Goal: Transaction & Acquisition: Purchase product/service

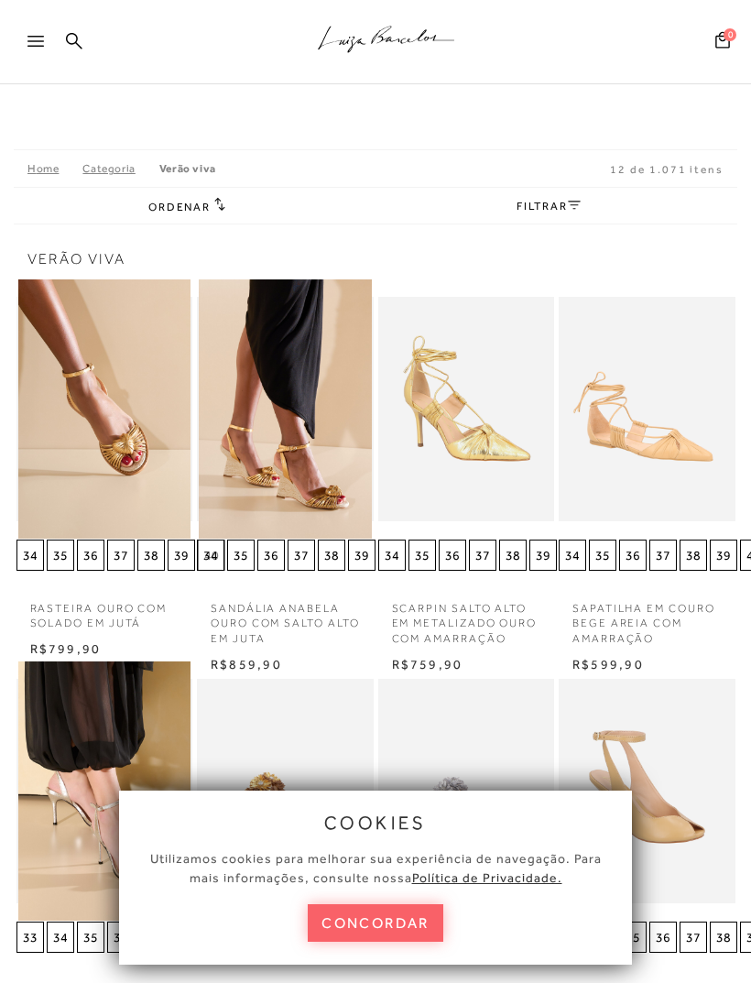
click at [45, 48] on div at bounding box center [43, 46] width 33 height 27
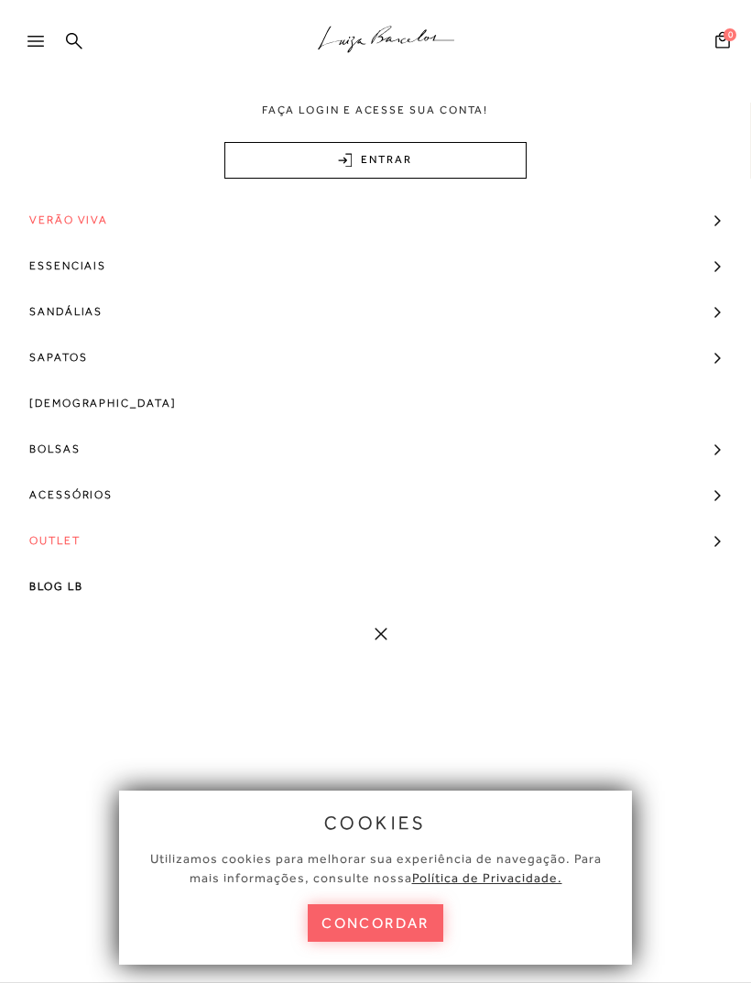
click at [723, 317] on link "Sandálias" at bounding box center [375, 312] width 751 height 46
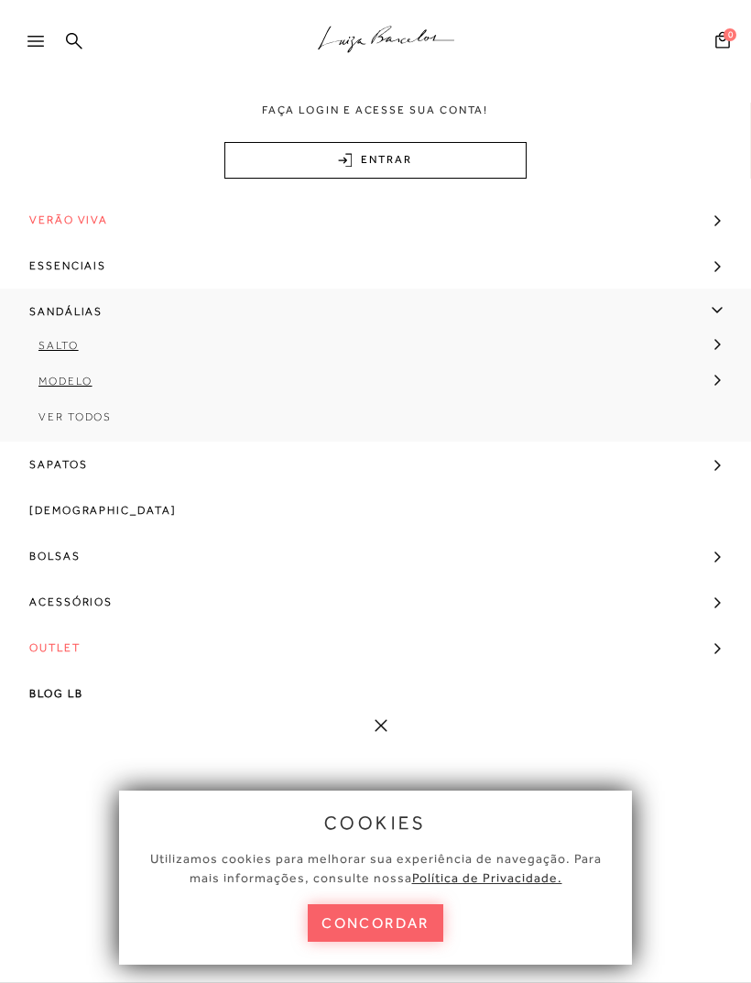
click at [718, 312] on link "Sandálias" at bounding box center [375, 312] width 751 height 46
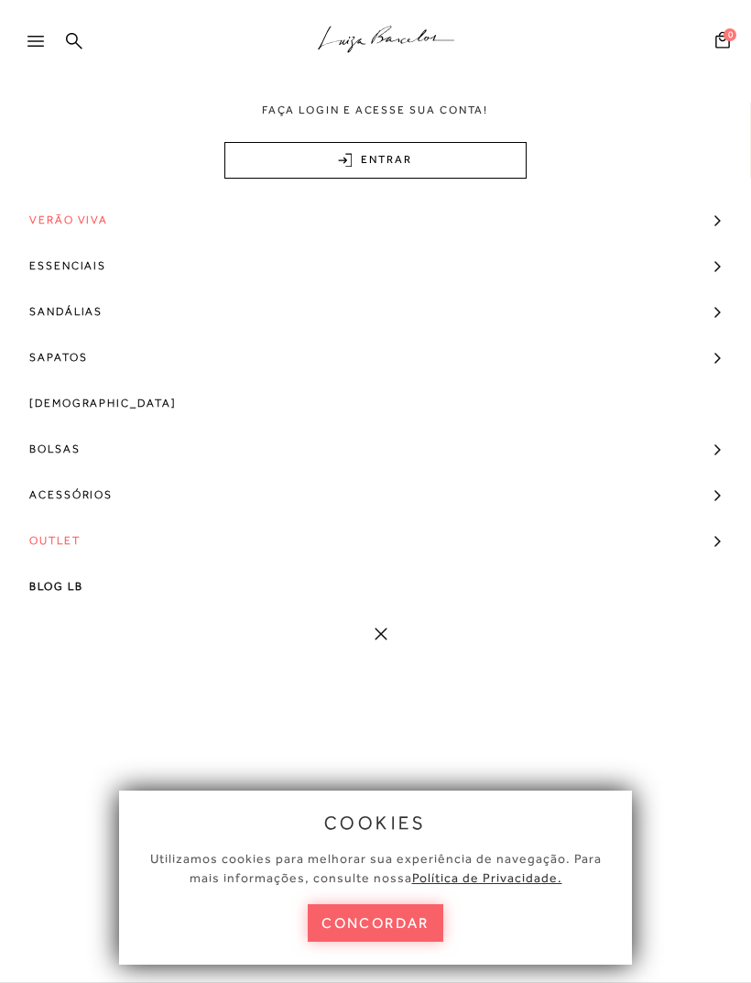
click at [724, 356] on link "Sapatos" at bounding box center [375, 357] width 751 height 46
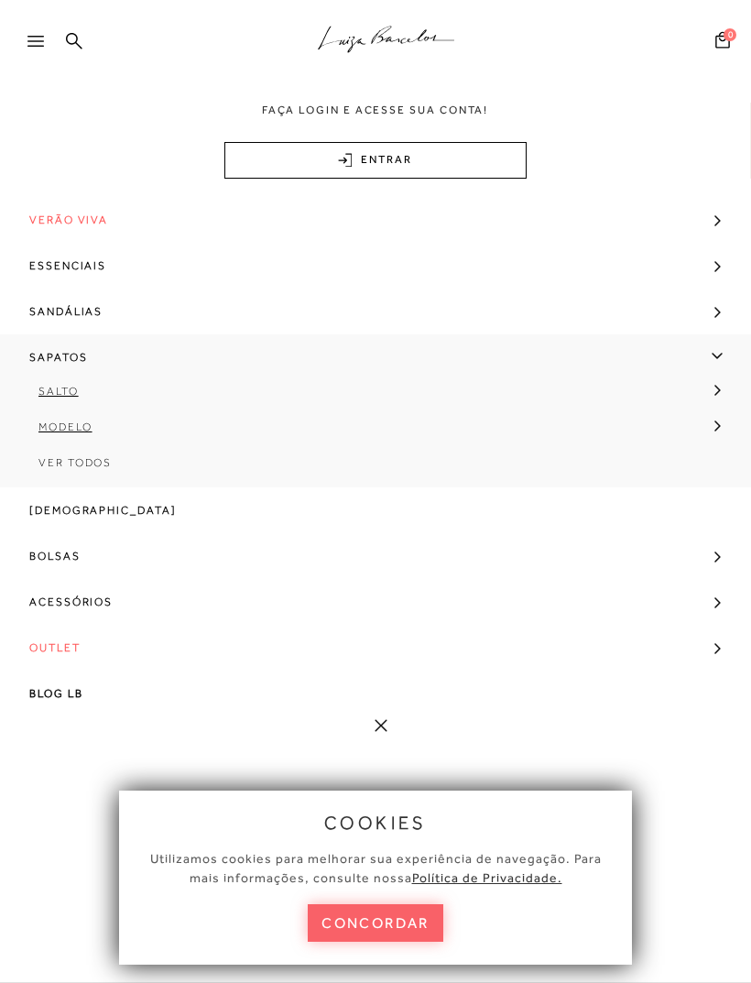
click at [84, 44] on div ".a{fill-rule:evenodd;stroke:#000!important;stroke-width:0!important;}" at bounding box center [405, 42] width 691 height 84
click at [67, 34] on icon at bounding box center [74, 40] width 16 height 17
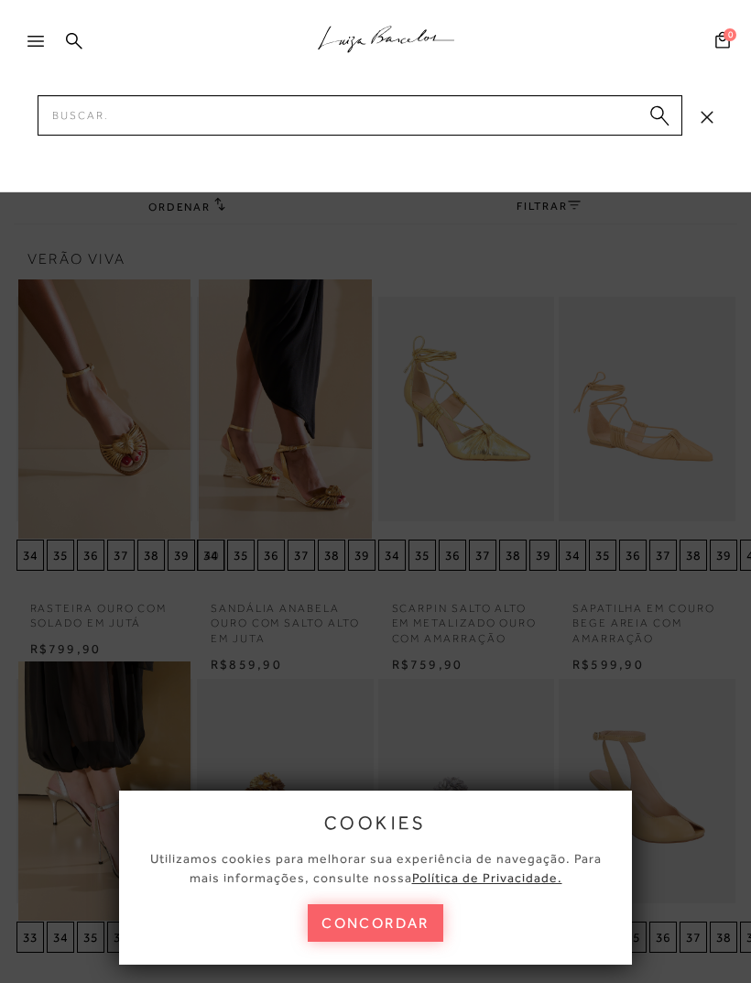
click at [35, 48] on div at bounding box center [43, 46] width 33 height 27
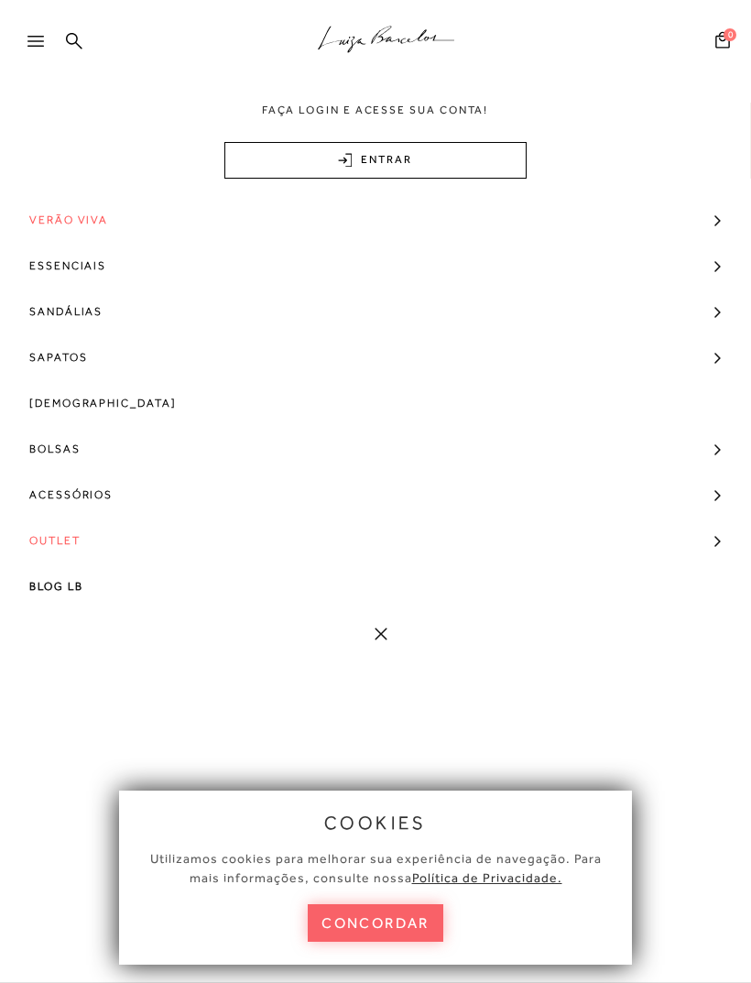
click at [37, 48] on div at bounding box center [43, 46] width 33 height 27
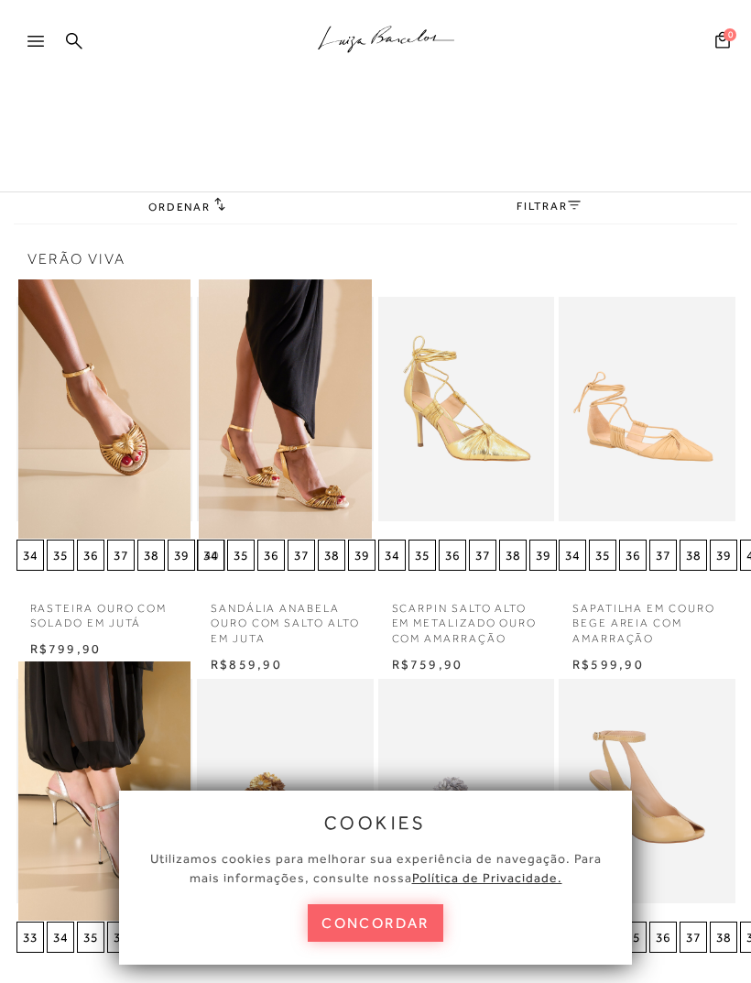
click at [74, 53] on link at bounding box center [74, 42] width 16 height 23
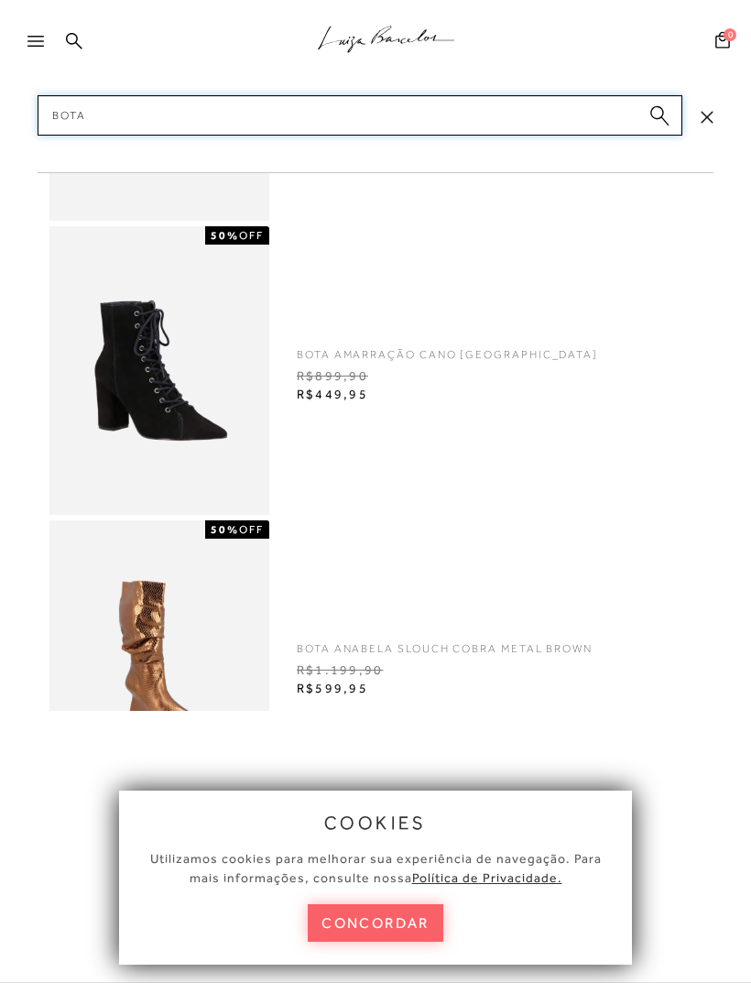
type input "Botas"
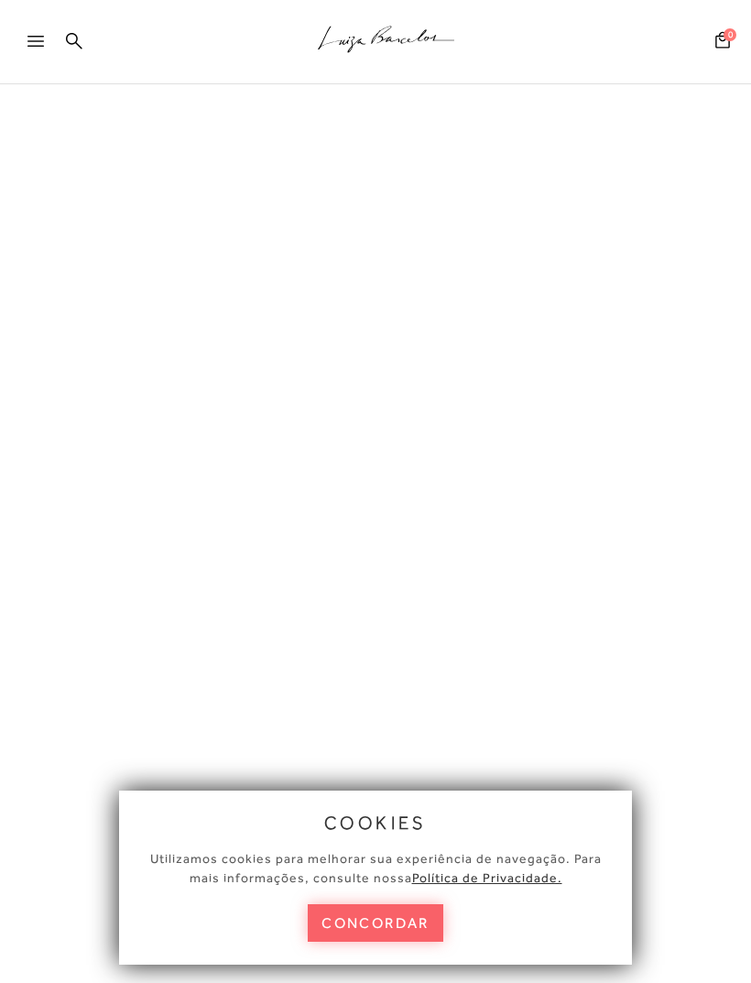
click at [430, 923] on button "concordar" at bounding box center [376, 924] width 136 height 38
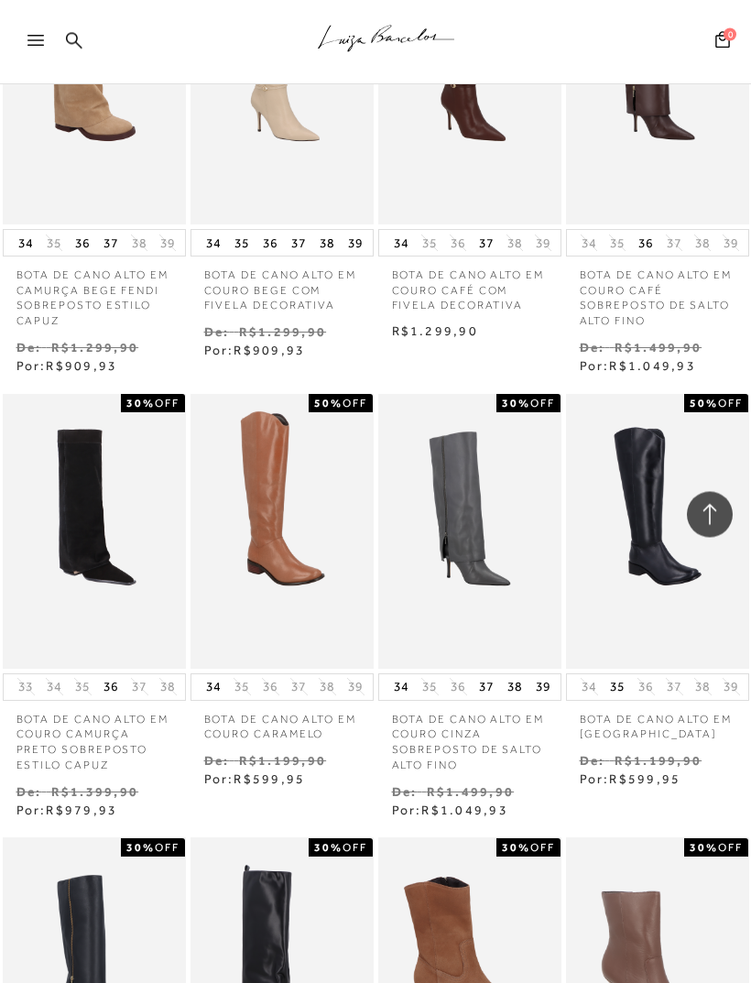
scroll to position [4463, 0]
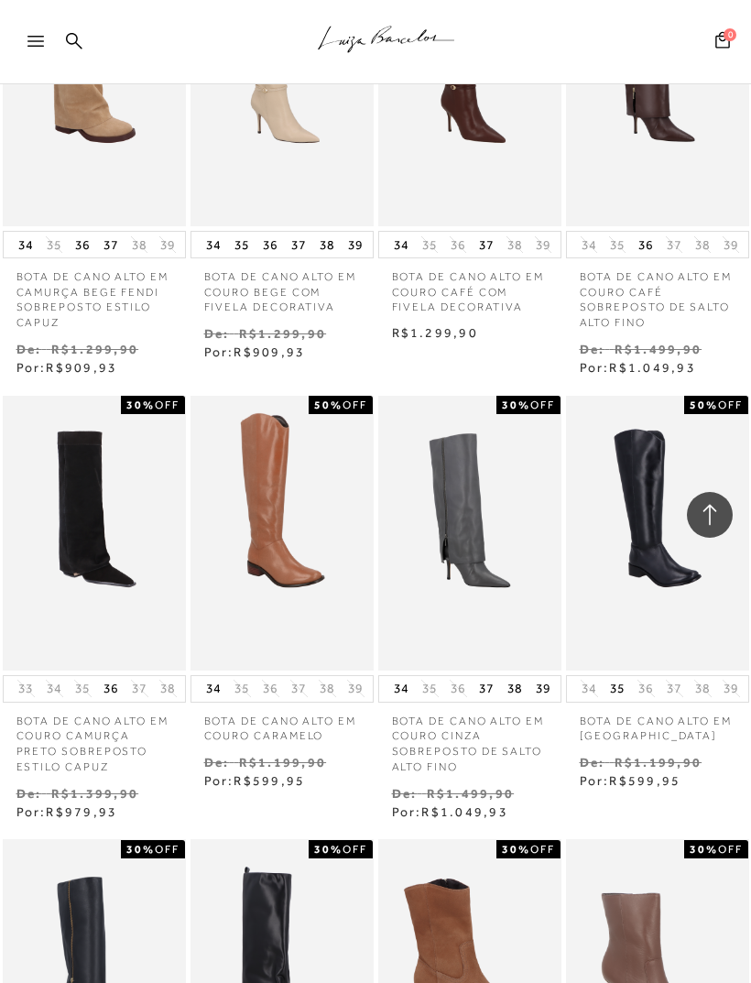
click at [54, 477] on img at bounding box center [95, 533] width 180 height 269
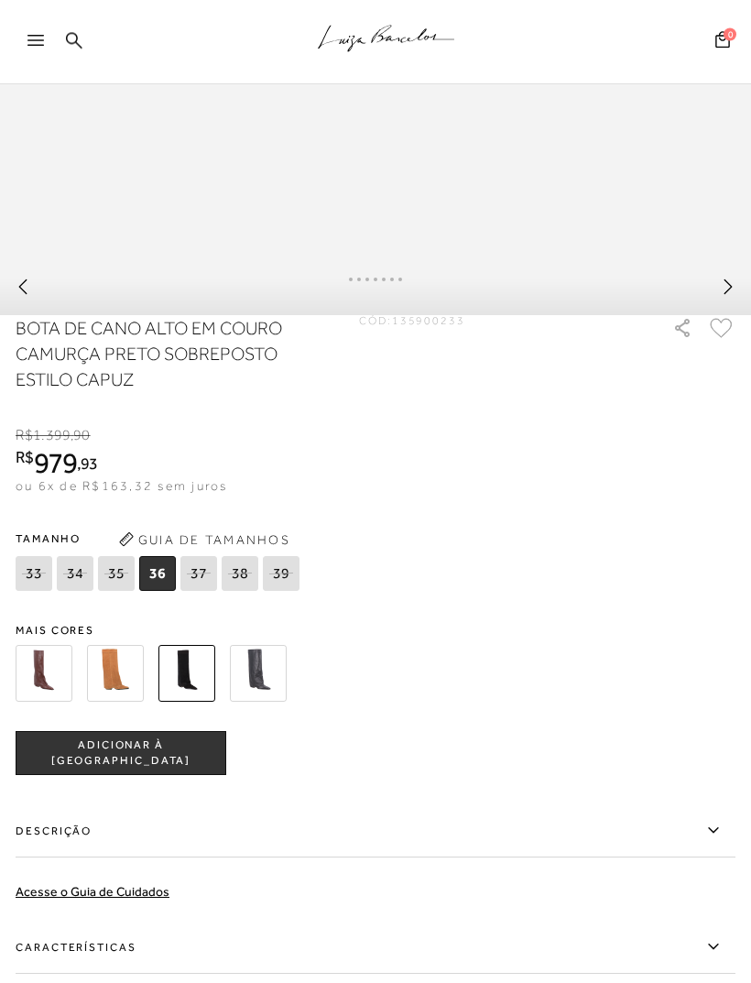
scroll to position [1012, 0]
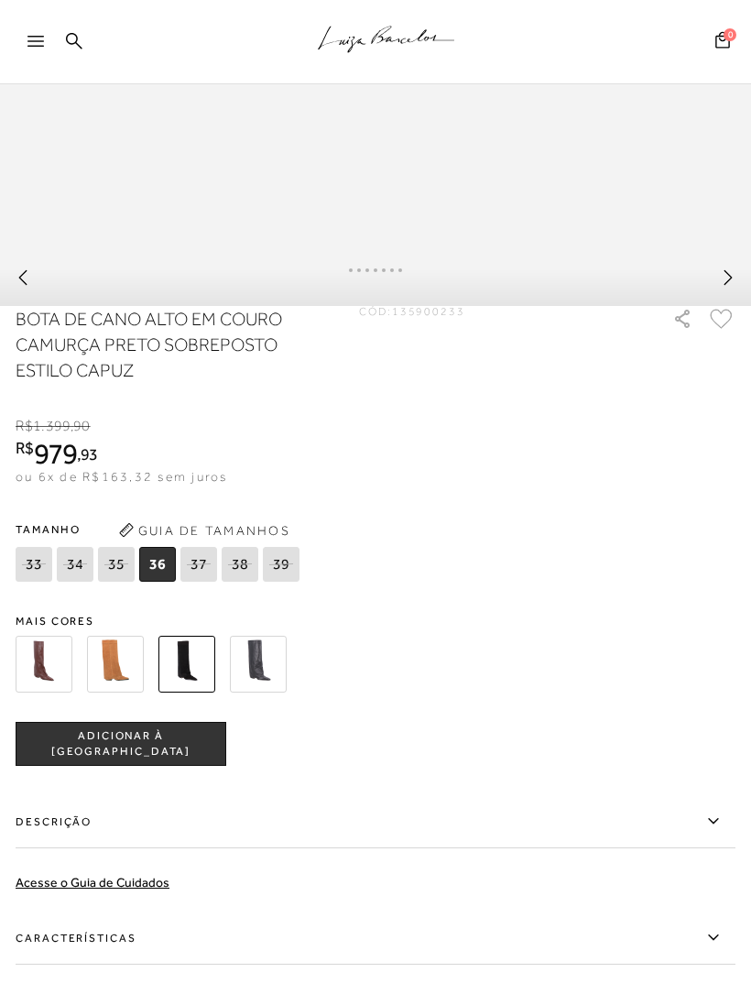
click at [240, 693] on img at bounding box center [258, 664] width 57 height 57
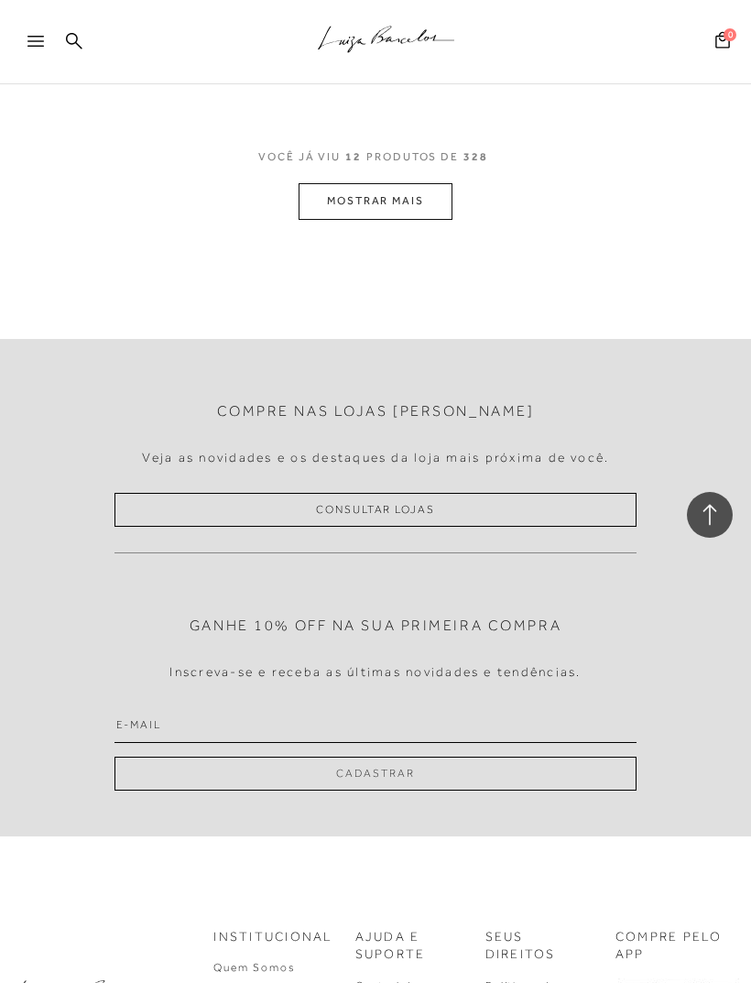
scroll to position [1256, 0]
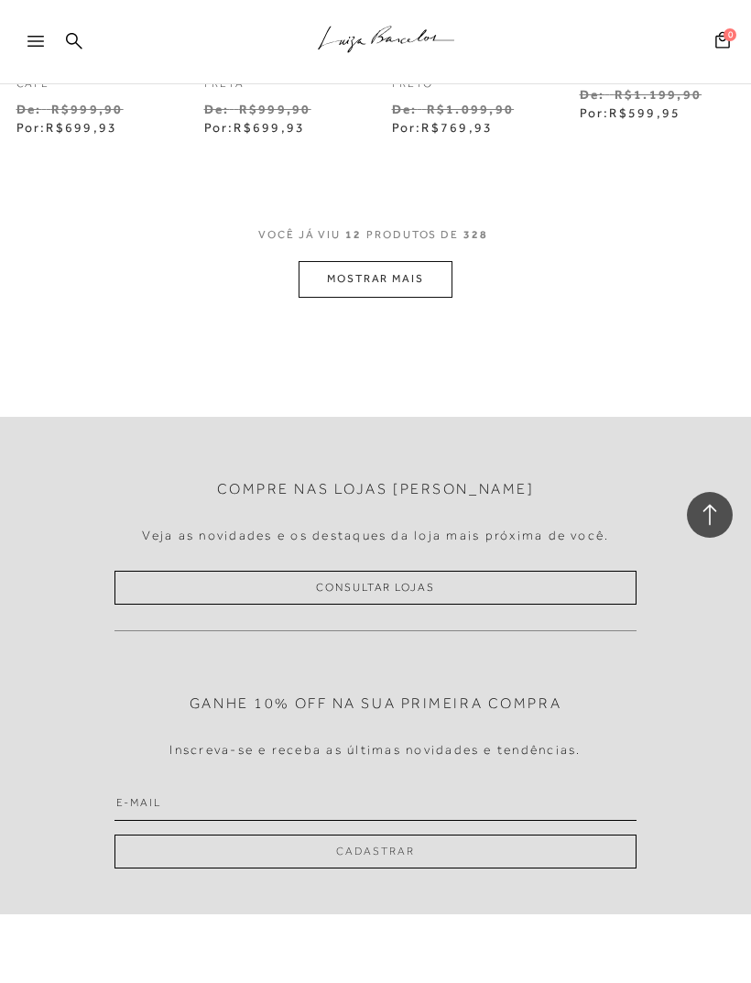
click at [403, 280] on button "MOSTRAR MAIS" at bounding box center [376, 279] width 154 height 36
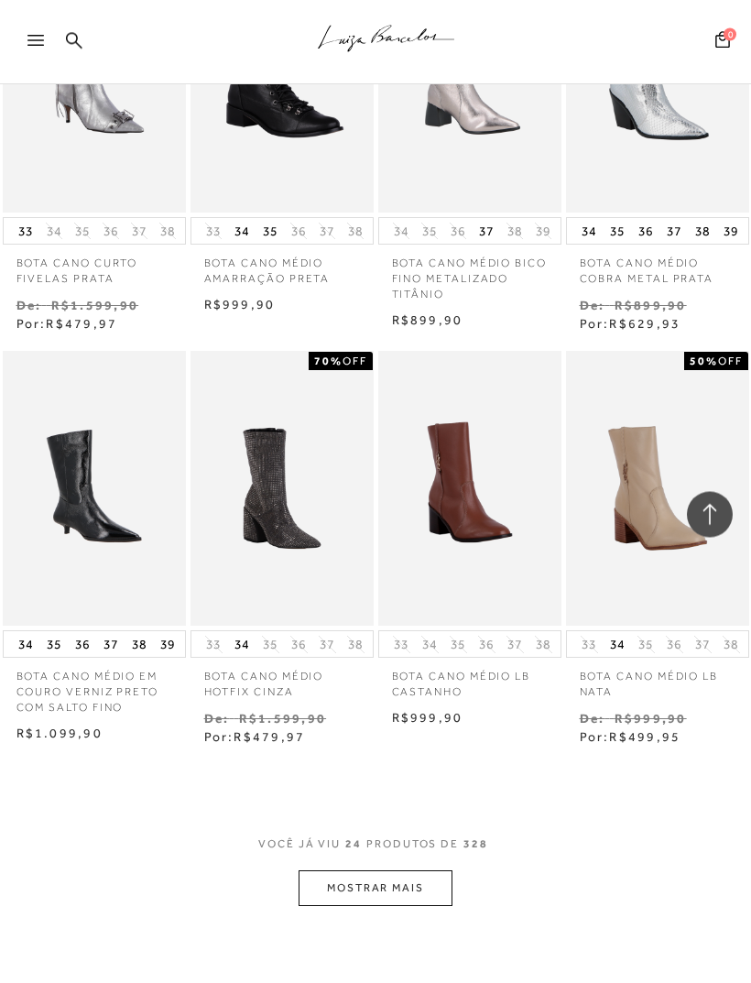
scroll to position [1888, 0]
click at [405, 871] on button "MOSTRAR MAIS" at bounding box center [376, 889] width 154 height 36
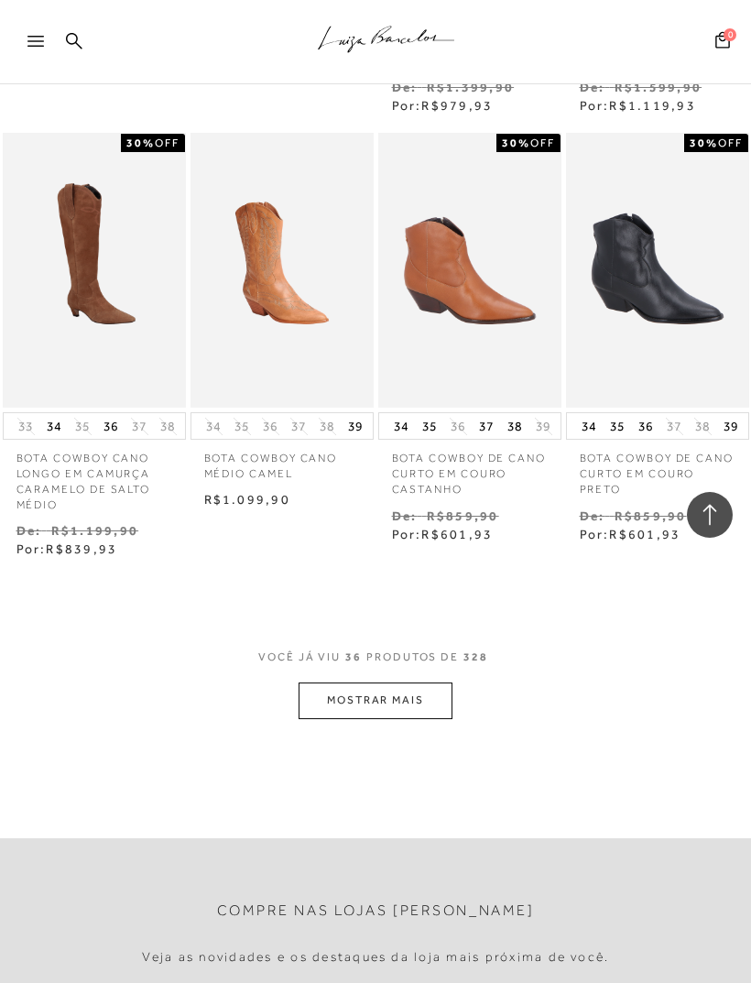
scroll to position [3438, 0]
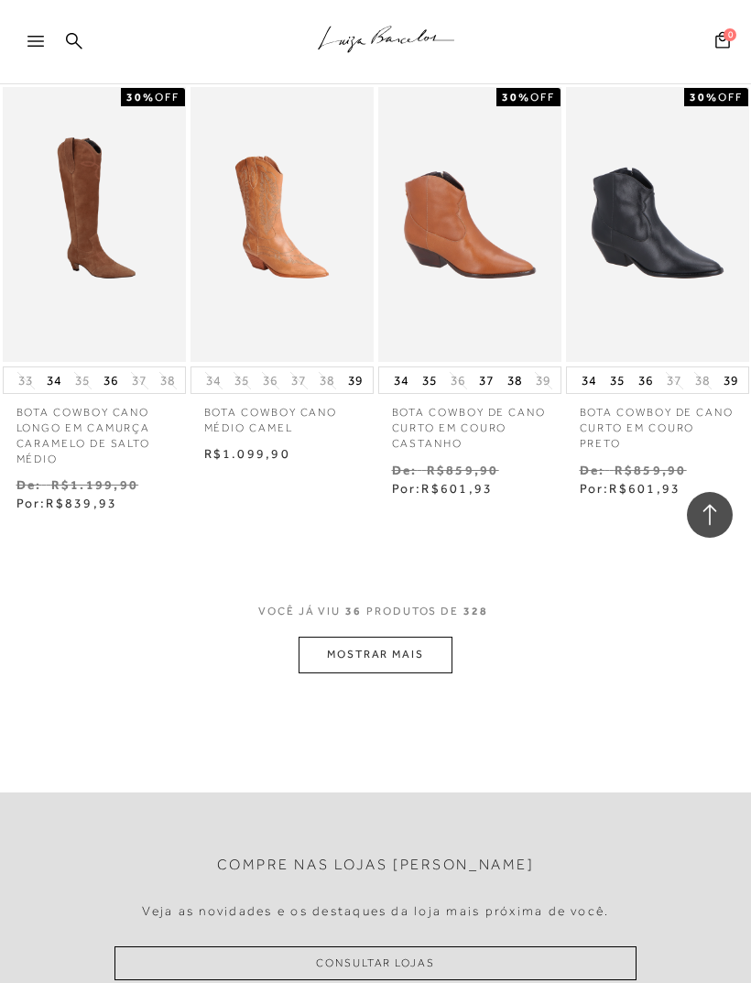
click at [372, 641] on button "MOSTRAR MAIS" at bounding box center [376, 655] width 154 height 36
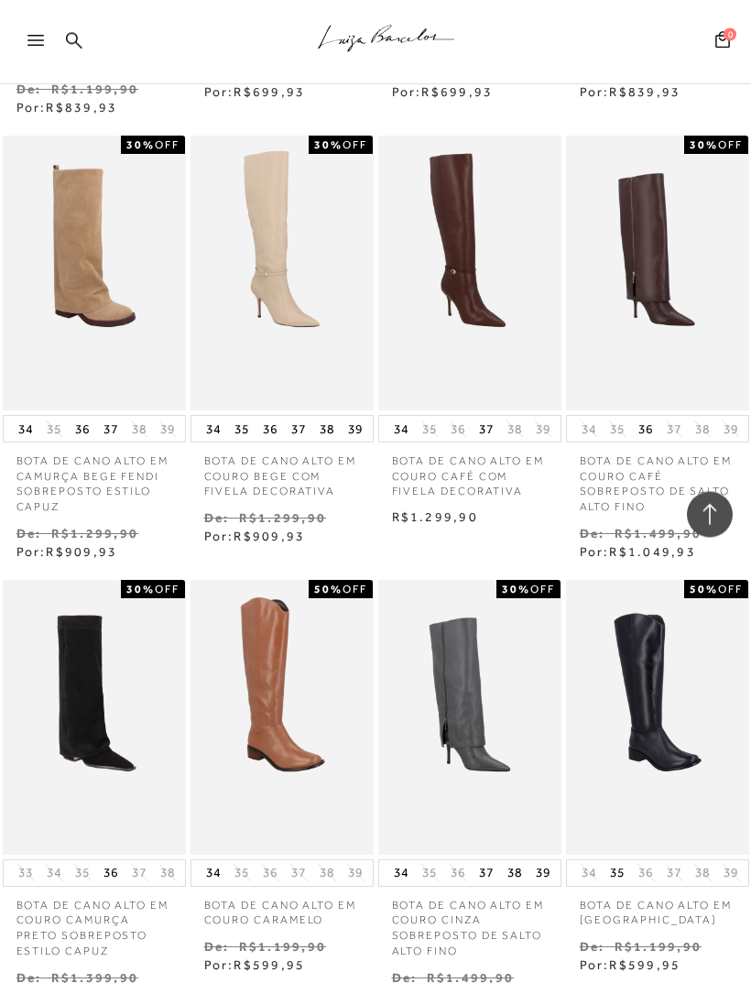
scroll to position [4279, 0]
click at [681, 313] on img at bounding box center [658, 272] width 180 height 269
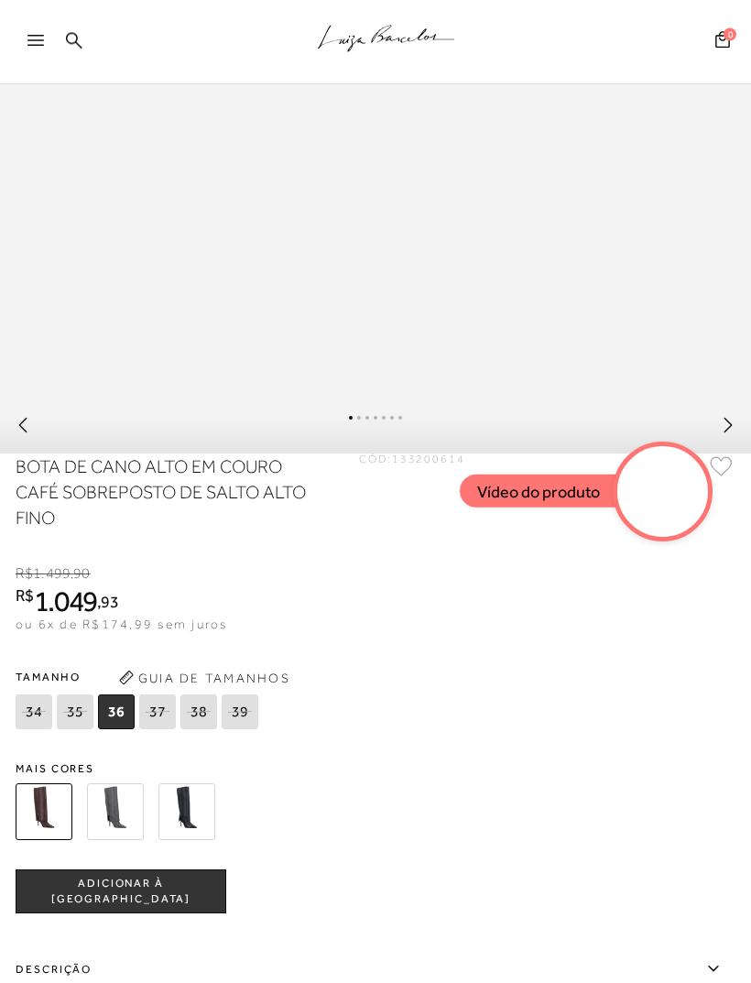
scroll to position [896, 0]
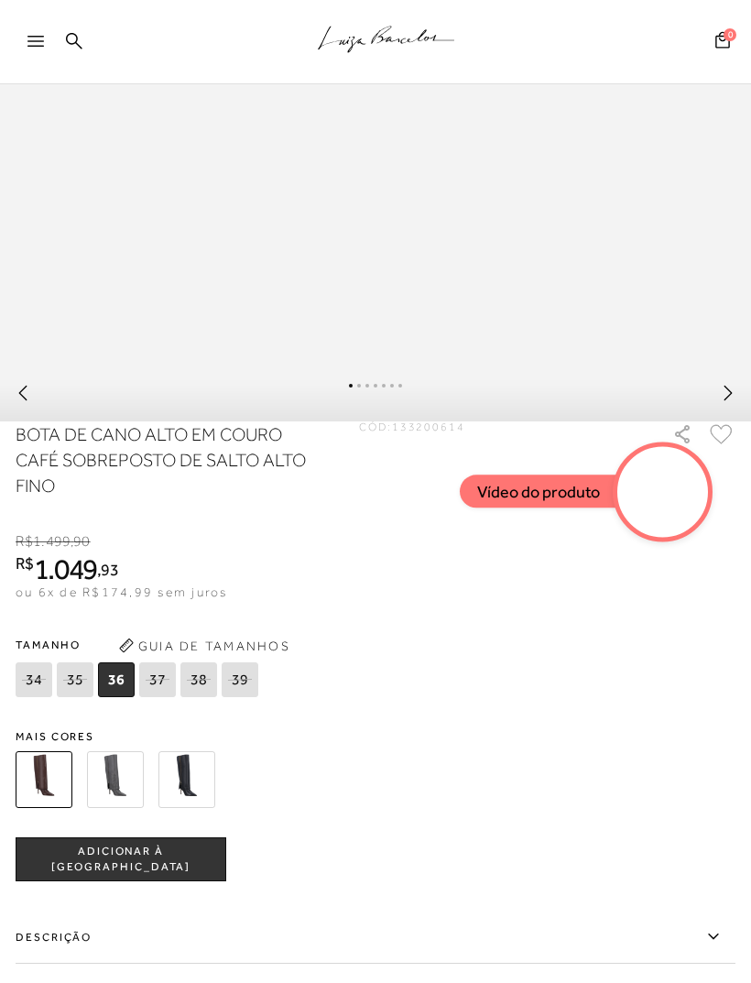
click at [193, 799] on img at bounding box center [187, 779] width 57 height 57
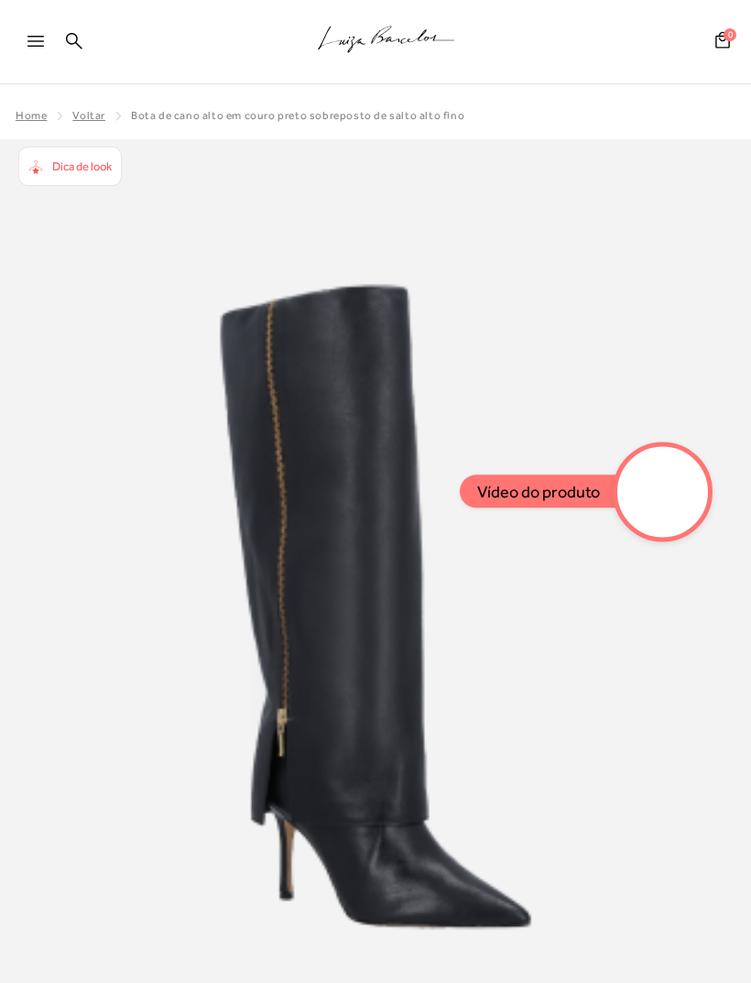
click at [65, 174] on div "Dica de look" at bounding box center [77, 166] width 69 height 19
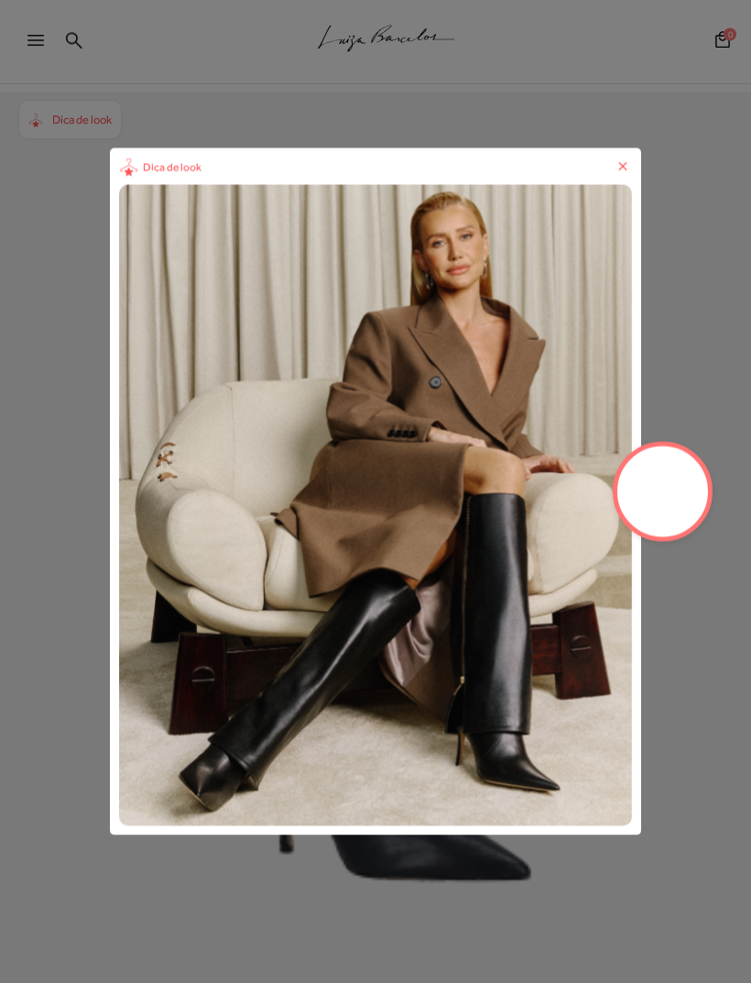
click at [119, 515] on img "1 / 1" at bounding box center [375, 505] width 513 height 641
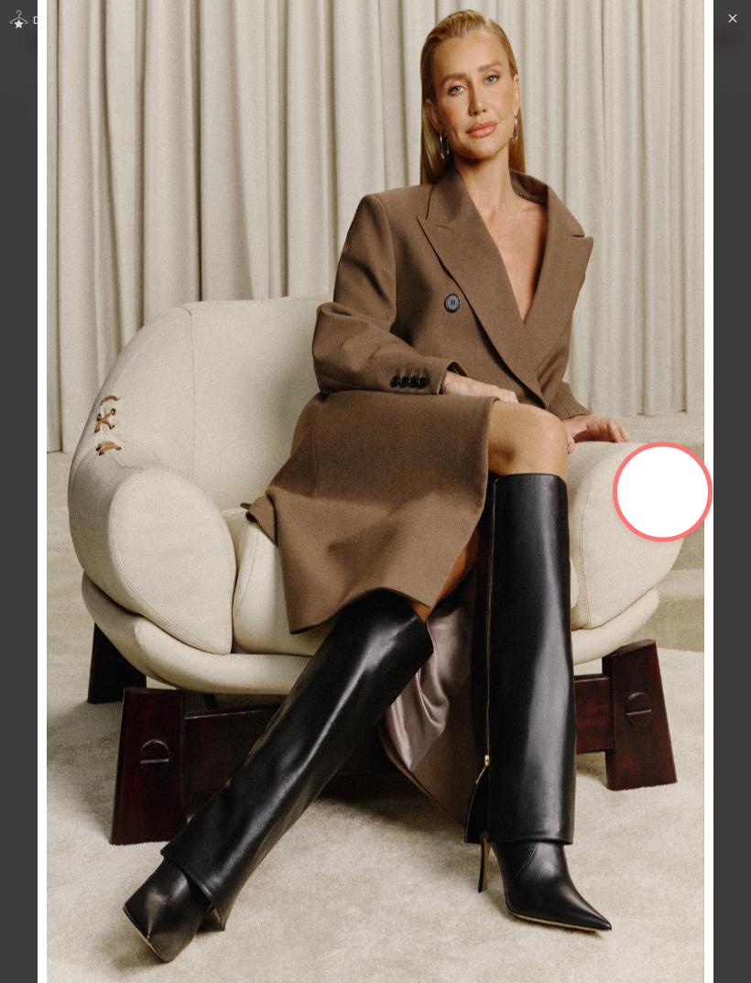
click at [743, 439] on div "Dica de look" at bounding box center [375, 491] width 751 height 983
